Goal: Task Accomplishment & Management: Use online tool/utility

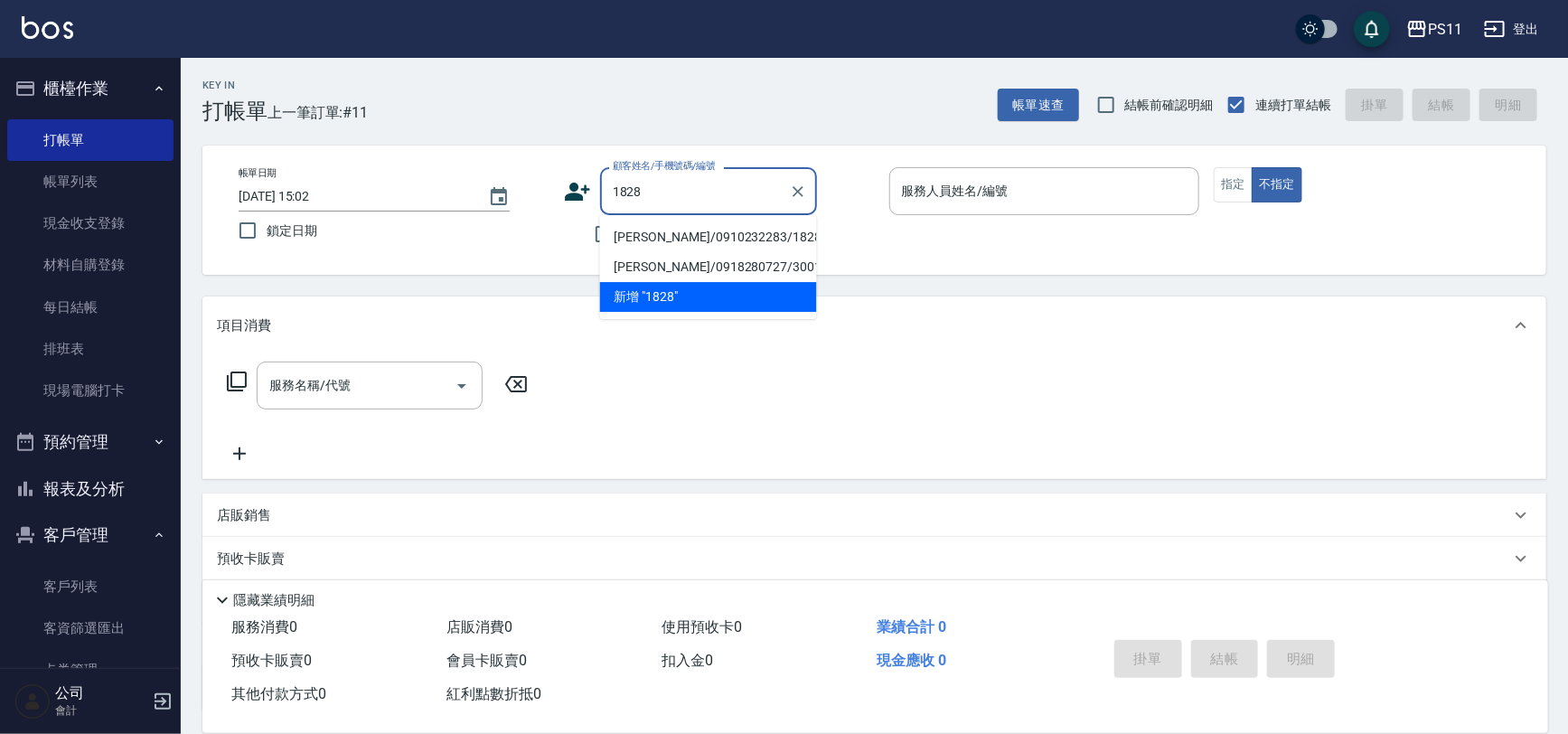
type input "[PERSON_NAME]/0910232283/1828"
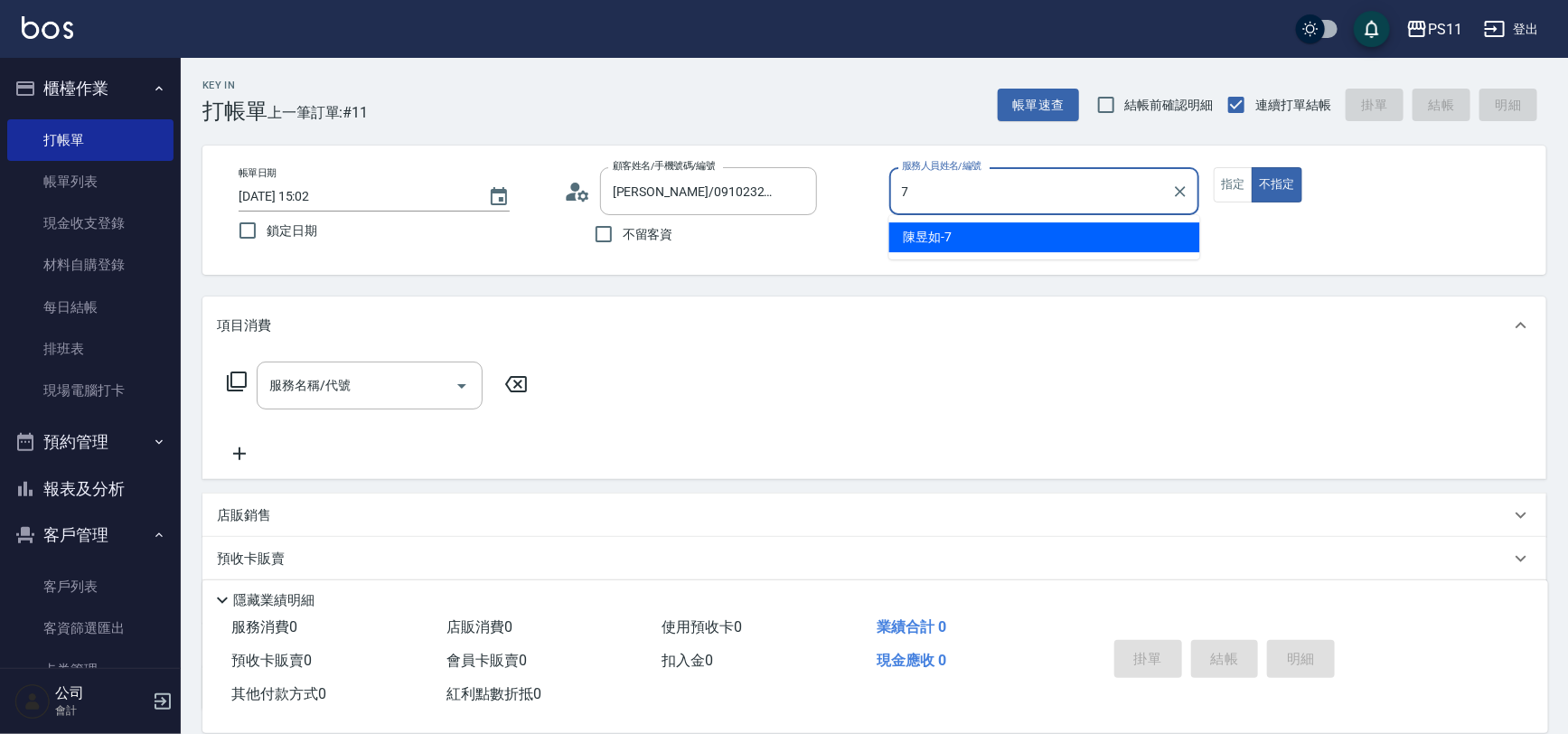
type input "陳昱如-7"
type button "false"
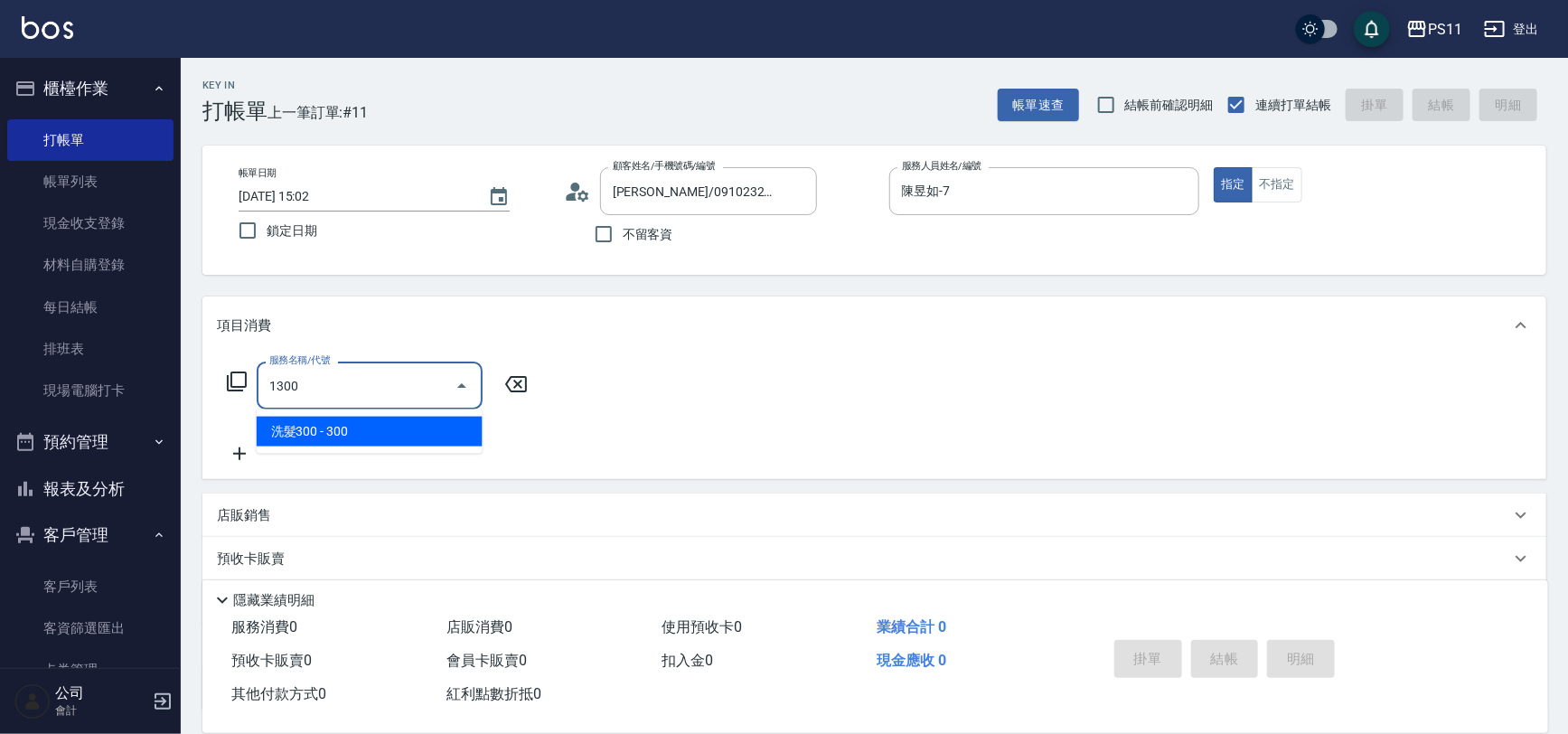
type input "洗髮300(1300)"
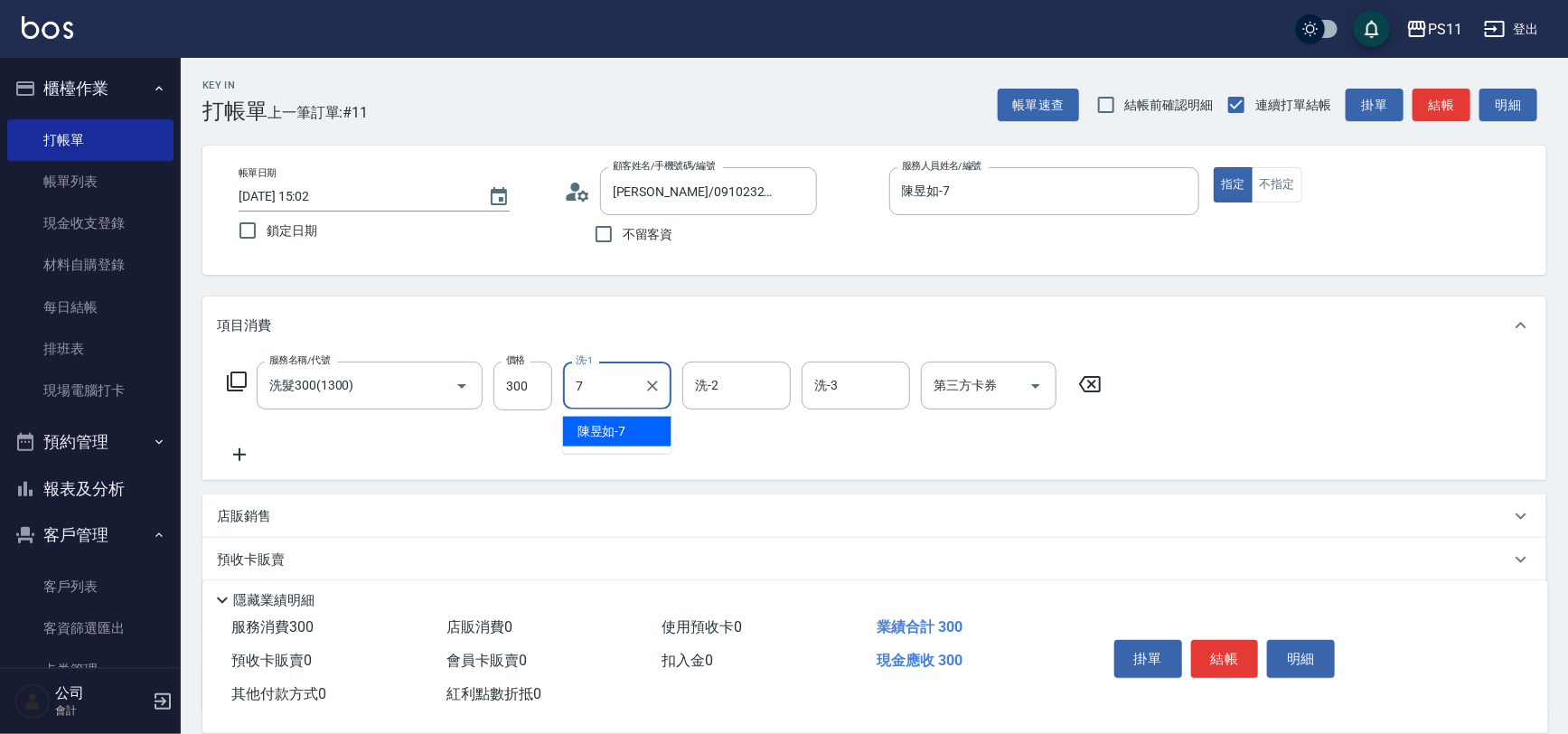
type input "陳昱如-7"
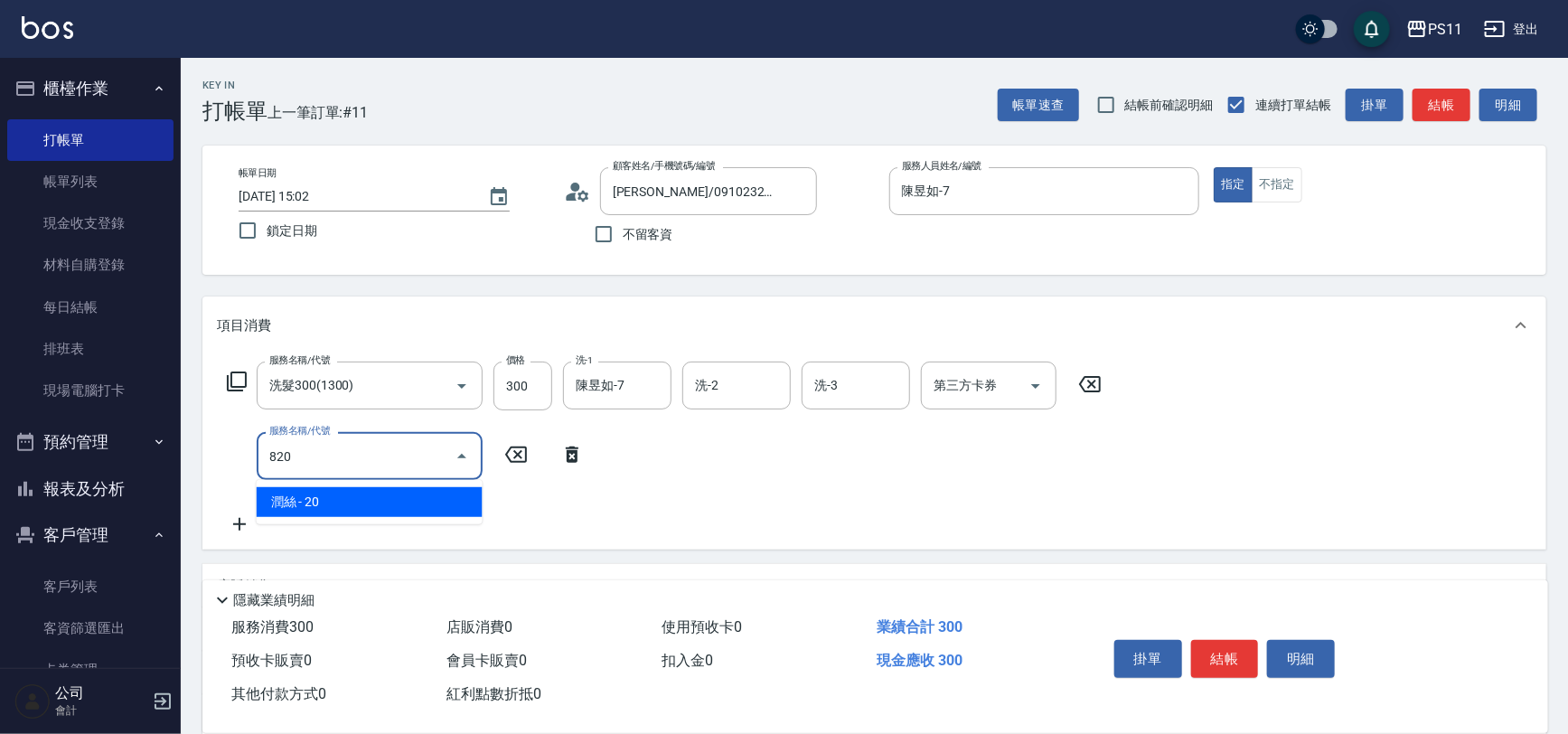
type input "潤絲(820)"
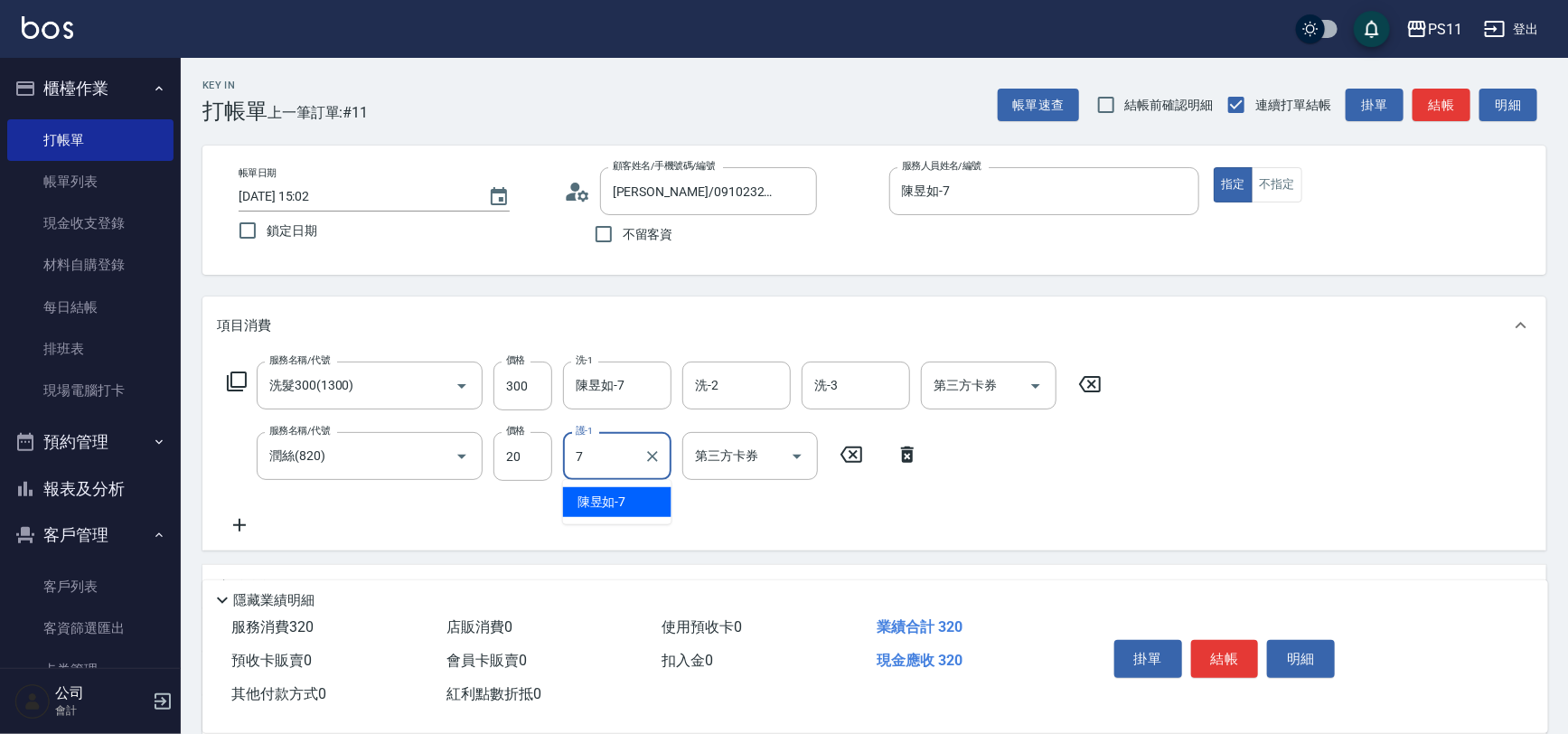
type input "陳昱如-7"
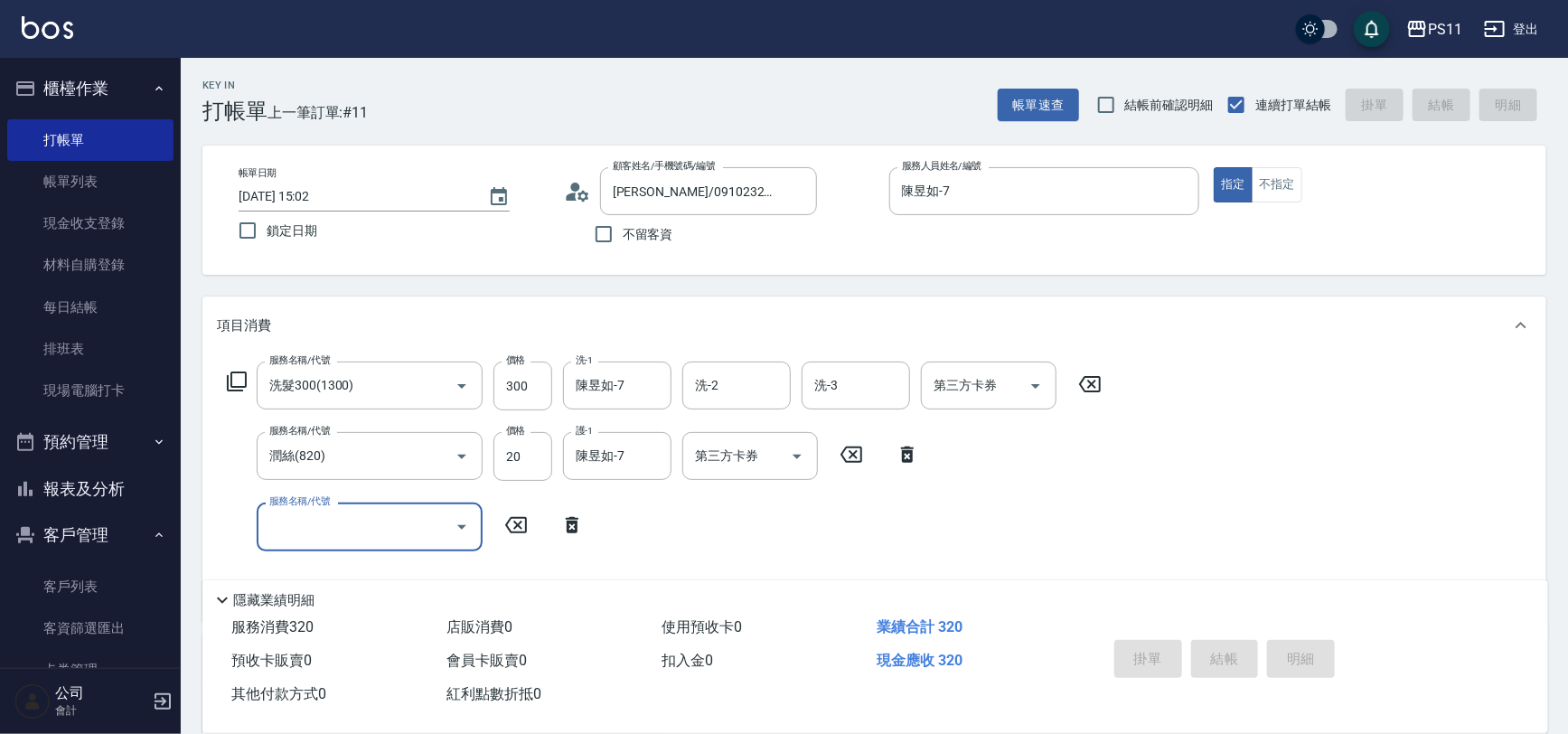
type input "[DATE] 15:43"
